Goal: Communication & Community: Ask a question

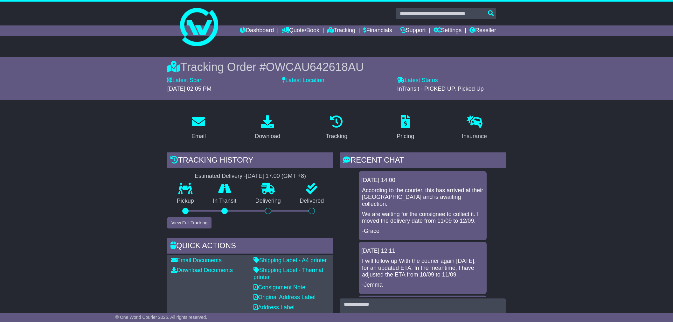
click at [329, 26] on link "Tracking" at bounding box center [341, 30] width 28 height 11
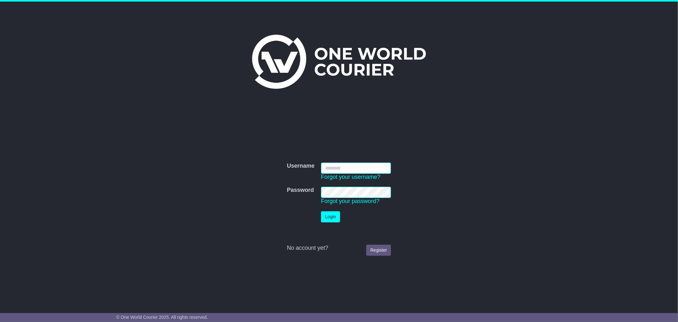
type input "*********"
click at [335, 218] on button "Login" at bounding box center [330, 216] width 19 height 11
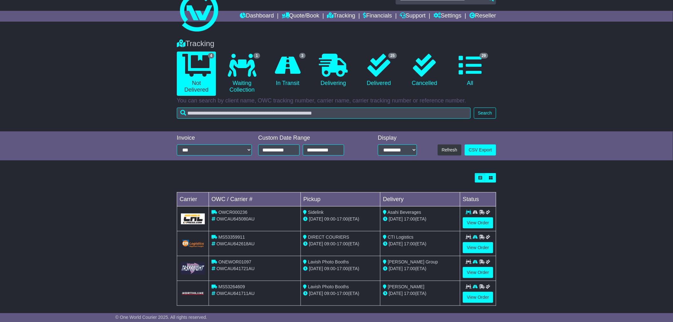
scroll to position [21, 0]
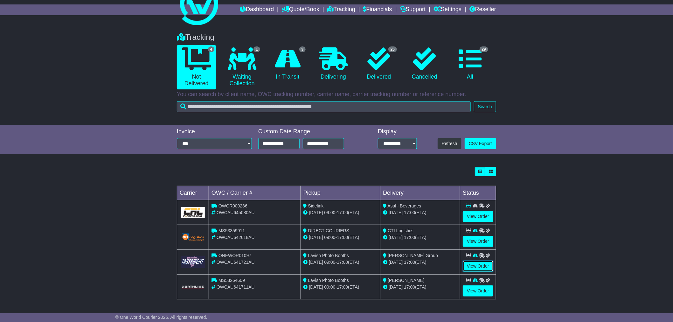
click at [477, 265] on link "View Order" at bounding box center [478, 265] width 31 height 11
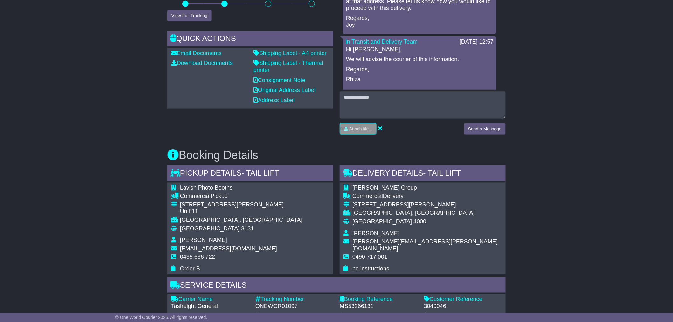
scroll to position [282, 0]
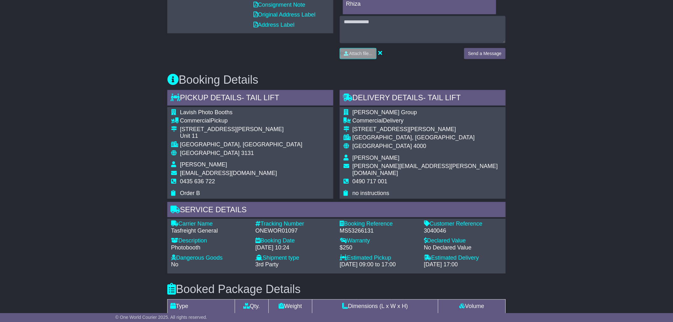
click at [381, 157] on td "Alex Vasile" at bounding box center [426, 159] width 149 height 9
click at [399, 128] on div "245 Albert Street" at bounding box center [426, 129] width 149 height 7
drag, startPoint x: 397, startPoint y: 129, endPoint x: 360, endPoint y: 128, distance: 36.6
click at [360, 128] on div "245 Albert Street" at bounding box center [426, 129] width 149 height 7
click at [403, 123] on td "Commercial Delivery" at bounding box center [426, 121] width 149 height 9
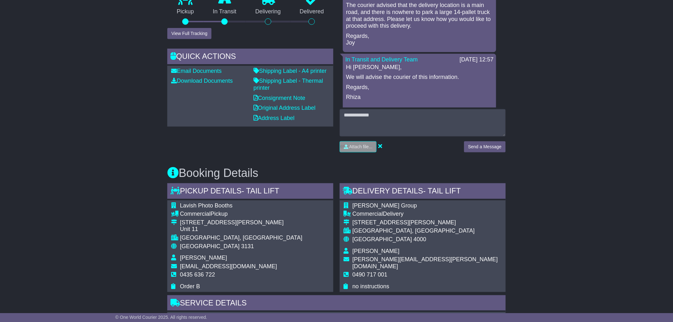
scroll to position [176, 0]
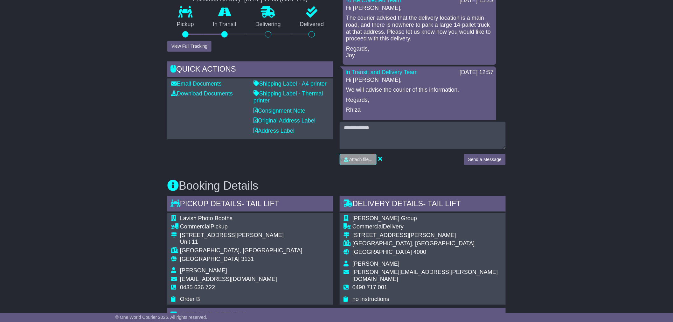
click at [422, 243] on div "Flynn Group Commercial Delivery 245 Albert Street BRISBANE CITY, QLD Australia …" at bounding box center [423, 259] width 166 height 92
click at [550, 184] on div "Email Download Tracking Pricing Insurance" at bounding box center [336, 277] width 673 height 688
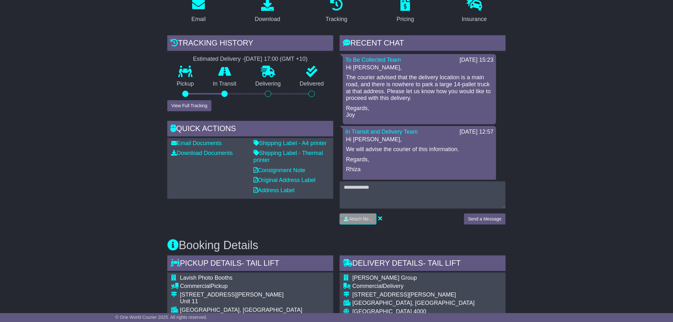
scroll to position [106, 0]
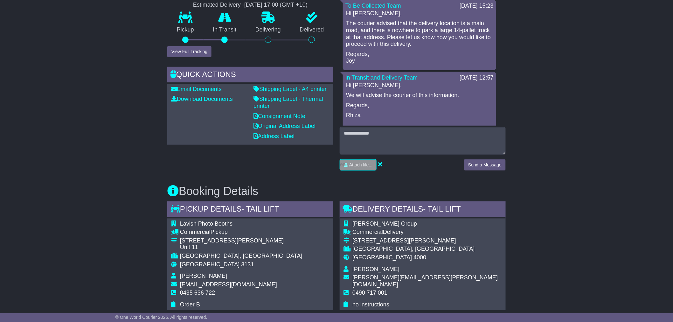
scroll to position [212, 0]
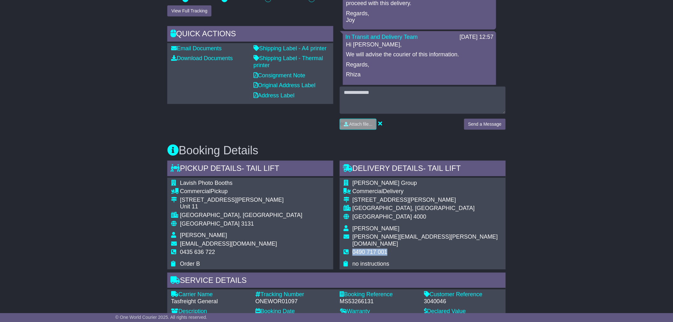
drag, startPoint x: 386, startPoint y: 243, endPoint x: 354, endPoint y: 246, distance: 32.5
click at [354, 249] on span "0490 717 001" at bounding box center [369, 252] width 35 height 6
click at [397, 249] on td "0490 717 001" at bounding box center [426, 255] width 149 height 12
drag, startPoint x: 387, startPoint y: 240, endPoint x: 352, endPoint y: 244, distance: 34.8
click at [352, 249] on td "0490 717 001" at bounding box center [426, 255] width 149 height 12
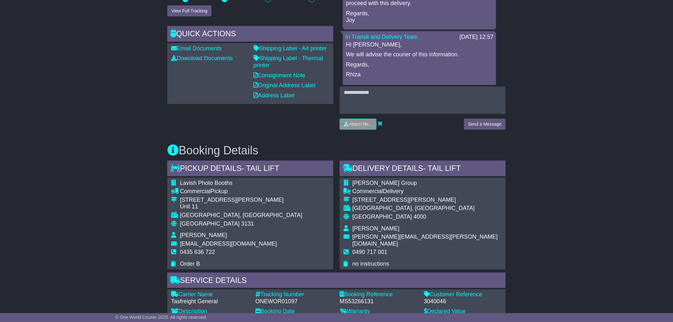
drag, startPoint x: 416, startPoint y: 227, endPoint x: 404, endPoint y: 209, distance: 20.9
click at [414, 226] on td "Alex Vasile" at bounding box center [426, 229] width 149 height 9
drag, startPoint x: 379, startPoint y: 180, endPoint x: 342, endPoint y: 178, distance: 36.9
click at [342, 178] on div "Flynn Group Commercial Delivery 245 Albert Street BRISBANE CITY, QLD Australia …" at bounding box center [423, 224] width 166 height 92
click at [420, 218] on div "Flynn Group Commercial Delivery 245 Albert Street BRISBANE CITY, QLD Australia …" at bounding box center [423, 224] width 166 height 92
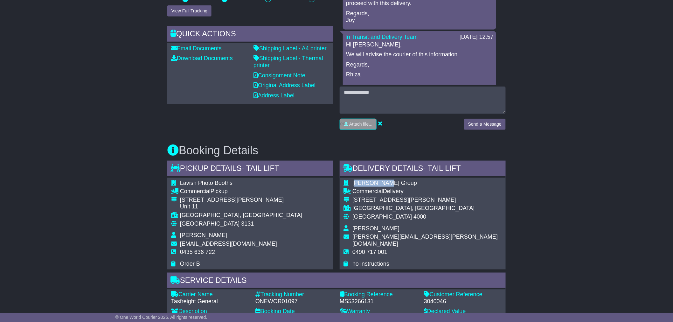
drag, startPoint x: 384, startPoint y: 181, endPoint x: 354, endPoint y: 181, distance: 29.6
click at [354, 181] on td "Flynn Group" at bounding box center [426, 184] width 149 height 9
click at [395, 184] on td "Flynn Group" at bounding box center [426, 184] width 149 height 9
click at [394, 182] on td "Flynn Group" at bounding box center [426, 184] width 149 height 9
click at [416, 218] on div "Australia 4000" at bounding box center [426, 216] width 149 height 7
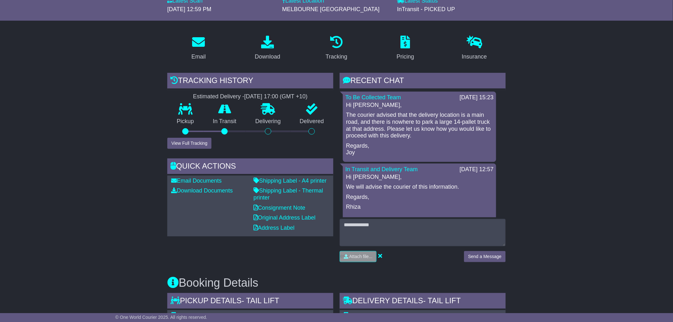
scroll to position [71, 0]
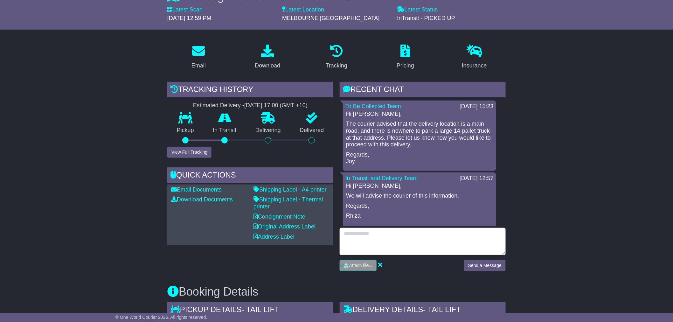
click at [373, 239] on textarea at bounding box center [423, 241] width 166 height 27
click at [374, 236] on textarea "**********" at bounding box center [423, 241] width 166 height 27
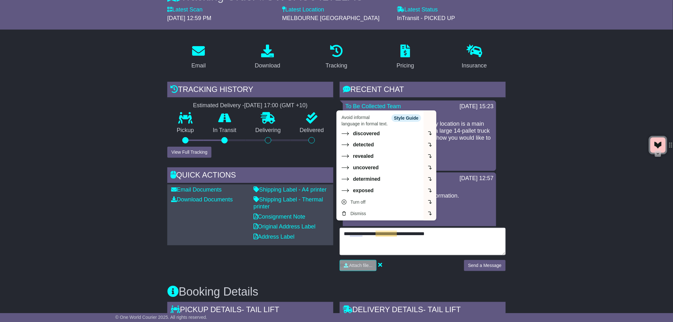
click at [468, 235] on textarea "**********" at bounding box center [423, 241] width 166 height 27
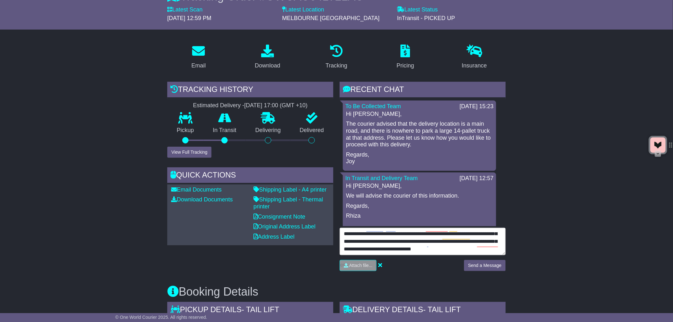
scroll to position [20, 0]
click at [428, 243] on textarea "**********" at bounding box center [423, 241] width 166 height 27
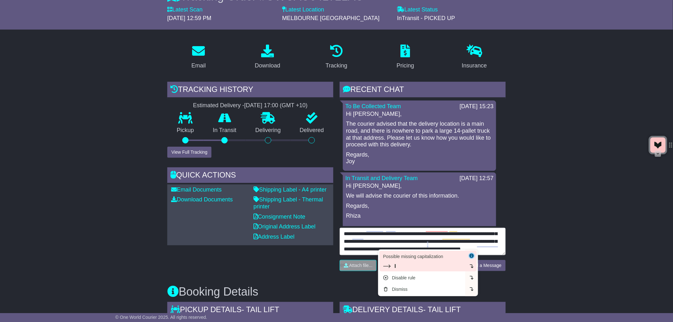
click at [408, 266] on div "I" at bounding box center [423, 266] width 80 height 6
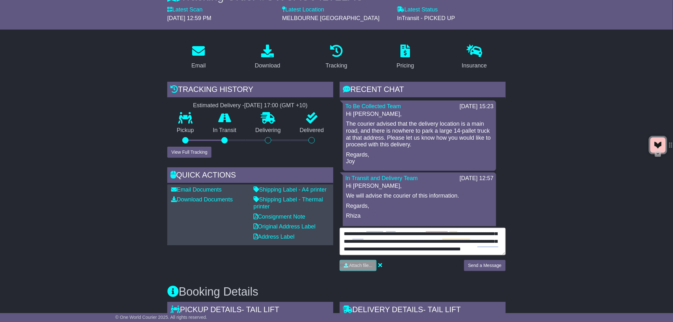
type textarea "**********"
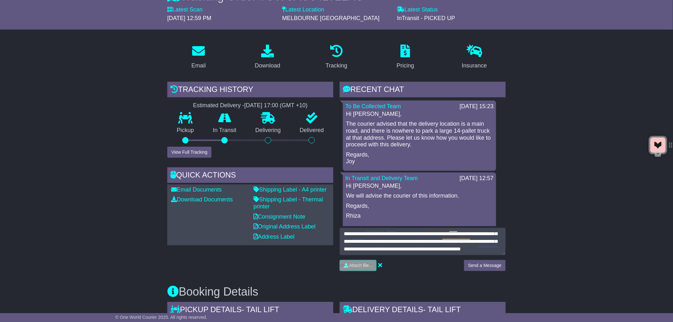
click at [431, 260] on div "Attach file..." at bounding box center [399, 265] width 118 height 11
click at [479, 263] on button "Send a Message" at bounding box center [485, 265] width 42 height 11
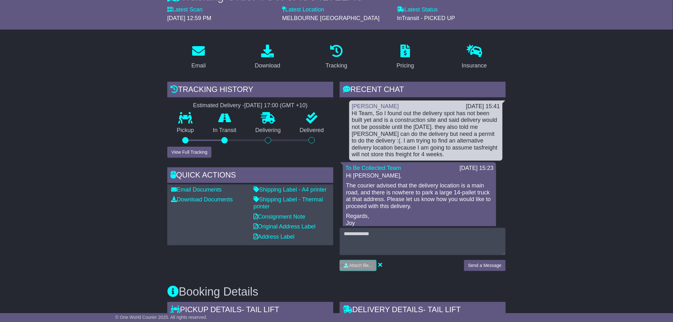
click at [432, 269] on div "Attach file..." at bounding box center [399, 265] width 118 height 11
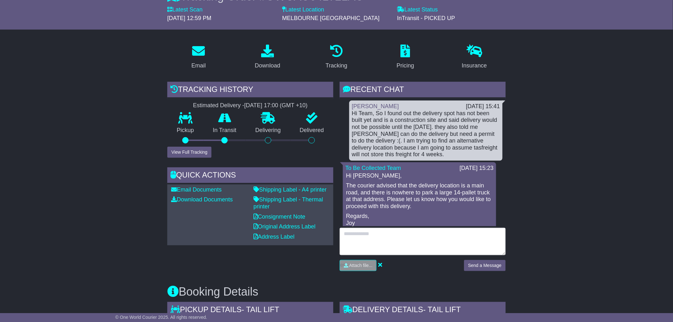
click at [383, 235] on textarea at bounding box center [423, 241] width 166 height 27
